Goal: Navigation & Orientation: Find specific page/section

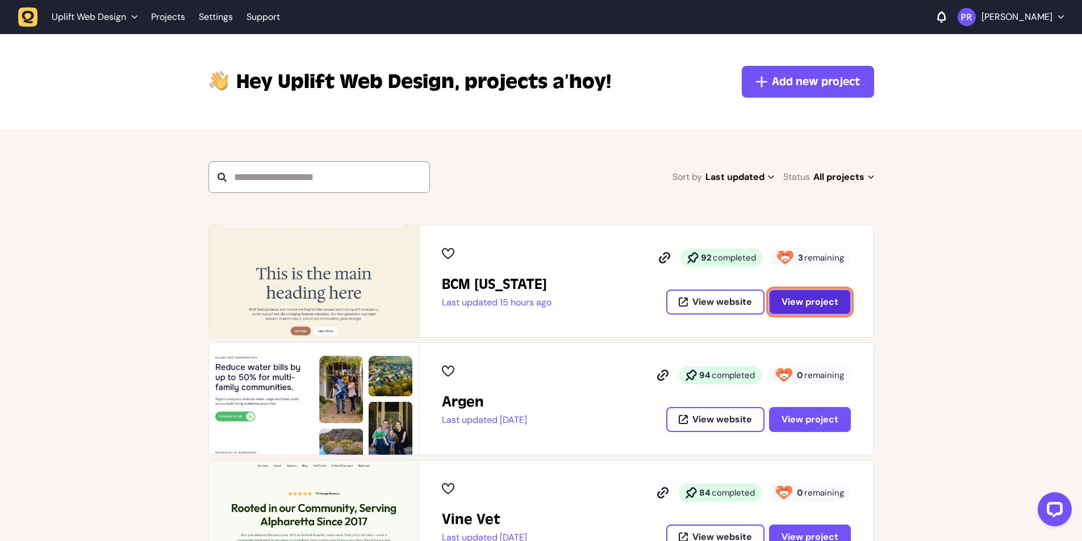
click at [841, 295] on button "View project" at bounding box center [810, 302] width 82 height 25
click at [839, 302] on button "View project" at bounding box center [810, 302] width 82 height 25
click at [840, 302] on button "View project" at bounding box center [810, 302] width 82 height 25
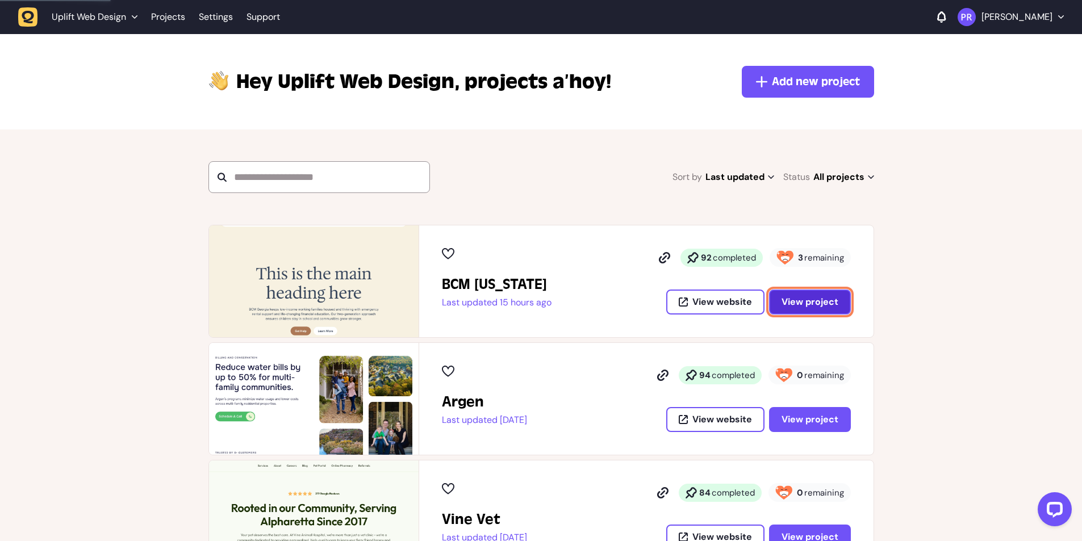
click at [840, 302] on button "View project" at bounding box center [810, 302] width 82 height 25
click at [823, 304] on span "View project" at bounding box center [809, 302] width 57 height 12
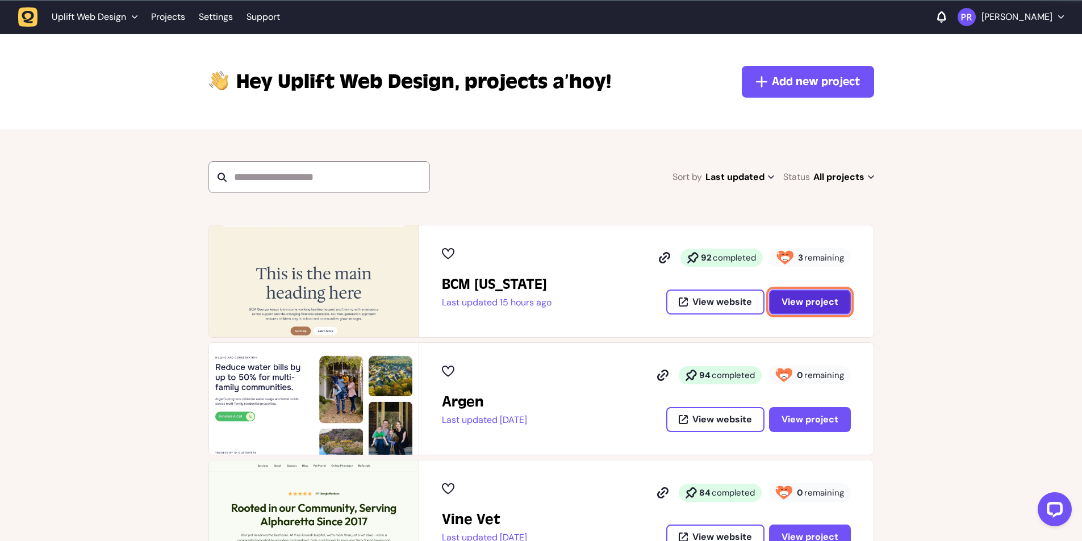
click at [823, 304] on span "View project" at bounding box center [809, 302] width 57 height 12
click at [823, 303] on span "View project" at bounding box center [809, 302] width 57 height 12
